Goal: Check status: Check status

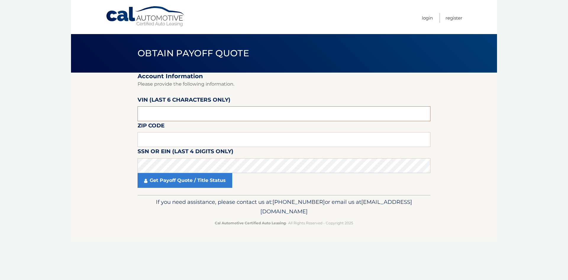
click at [254, 116] on input "text" at bounding box center [284, 113] width 293 height 15
type input "021852"
type input "15102"
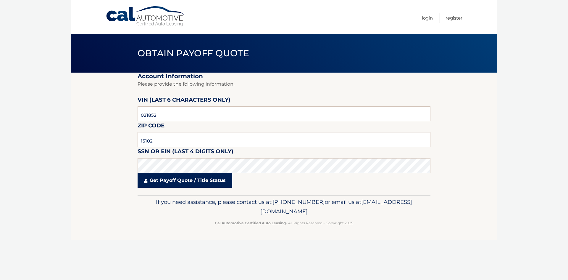
click at [198, 178] on link "Get Payoff Quote / Title Status" at bounding box center [185, 180] width 95 height 15
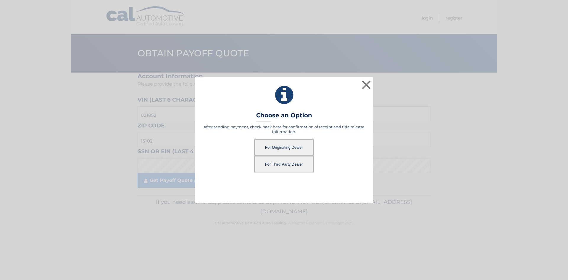
click at [276, 146] on button "For Originating Dealer" at bounding box center [283, 147] width 59 height 16
click at [277, 145] on button "For Originating Dealer" at bounding box center [283, 147] width 59 height 16
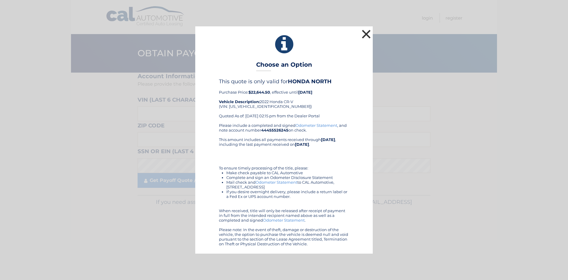
click at [364, 32] on button "×" at bounding box center [366, 34] width 12 height 12
